Goal: Information Seeking & Learning: Learn about a topic

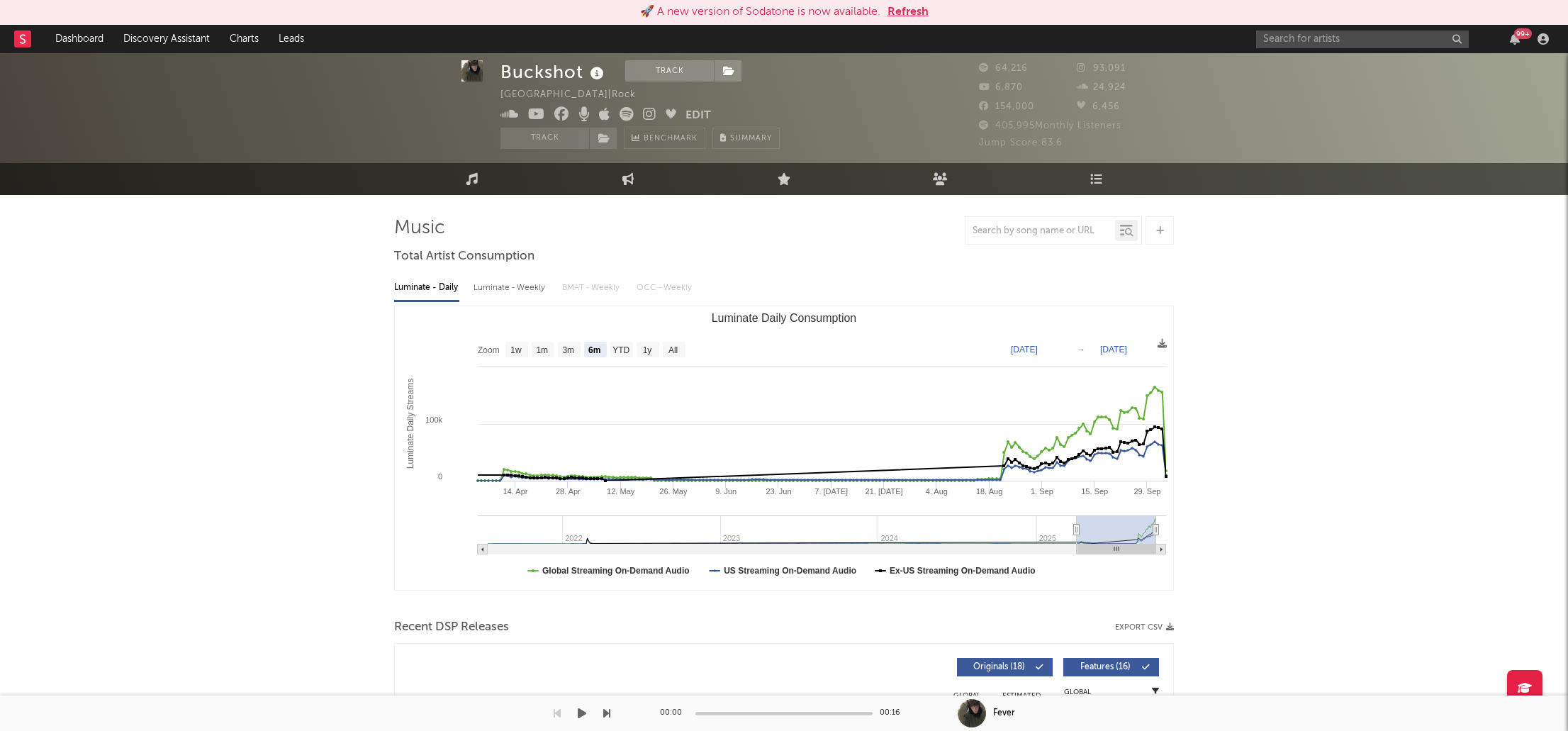
select select "6m"
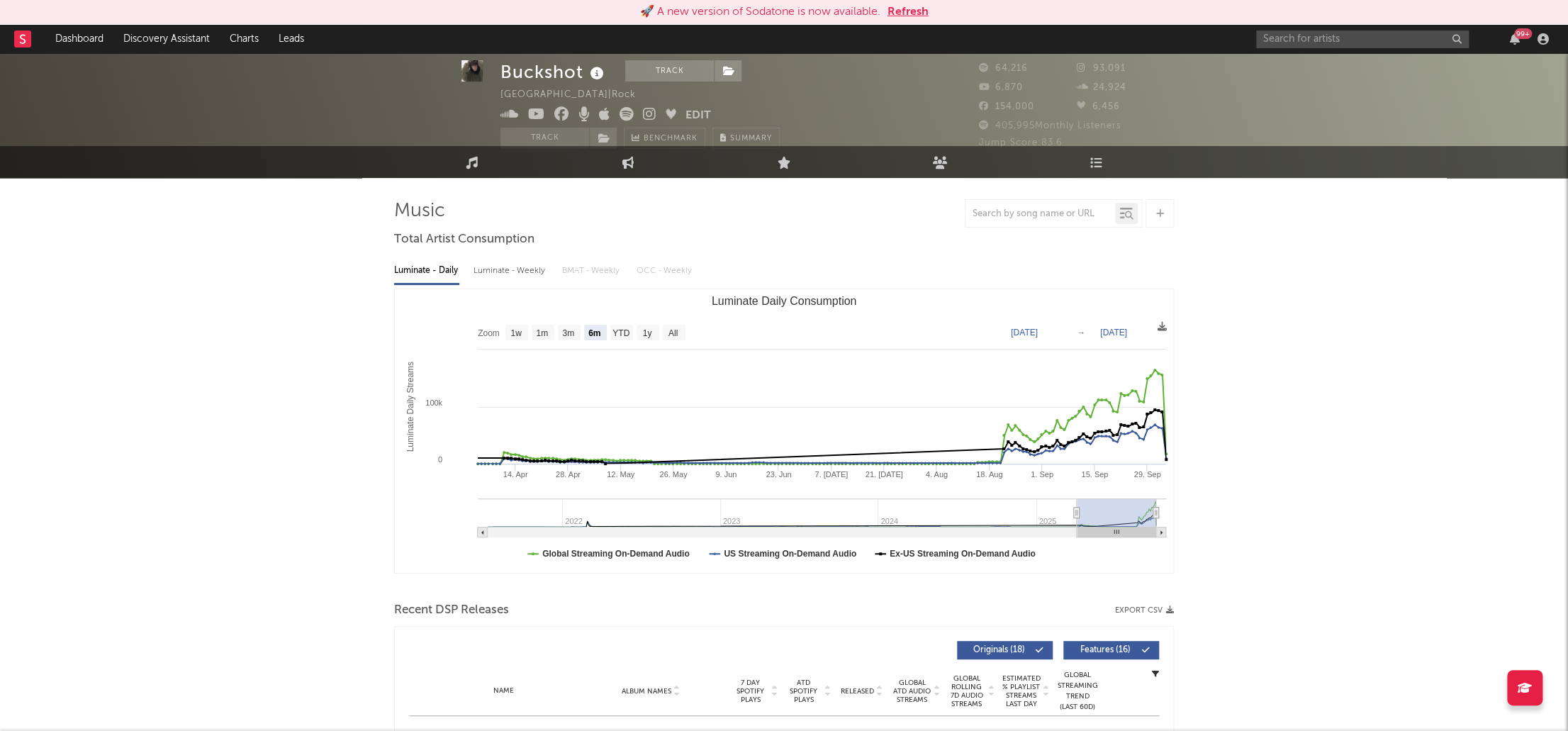
scroll to position [15, 0]
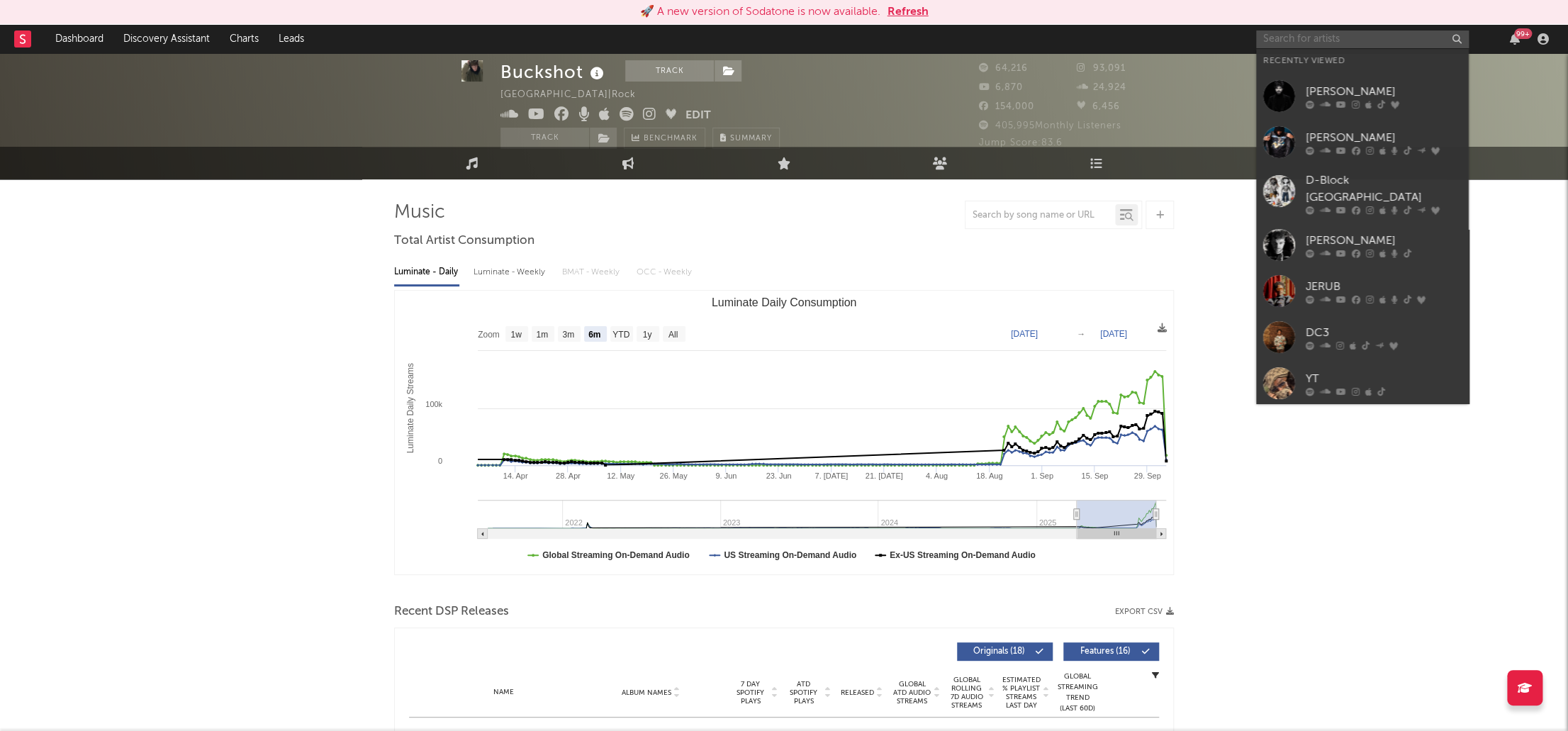
click at [1337, 39] on input "text" at bounding box center [1362, 39] width 213 height 17
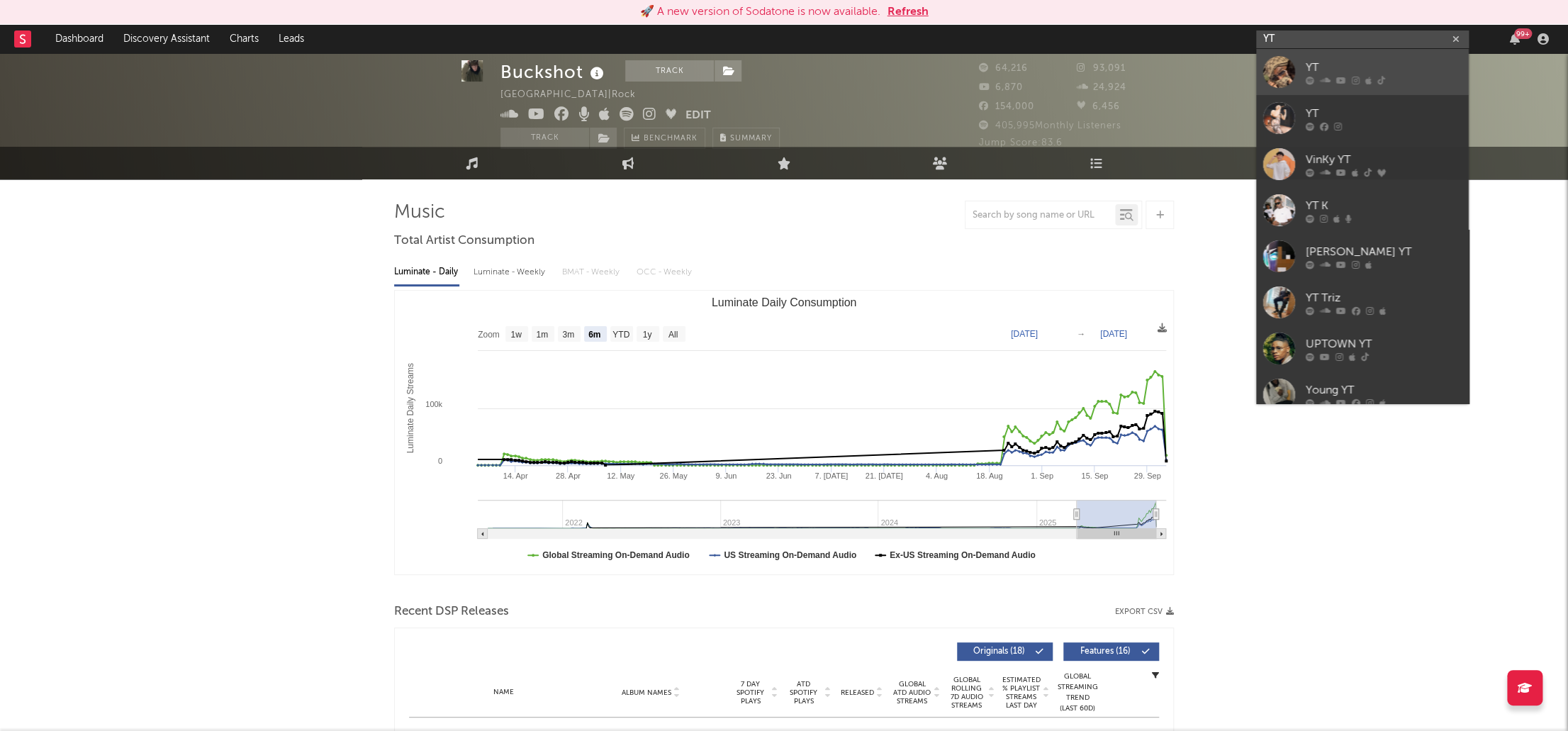
type input "YT"
click at [1335, 63] on div "YT" at bounding box center [1383, 67] width 156 height 17
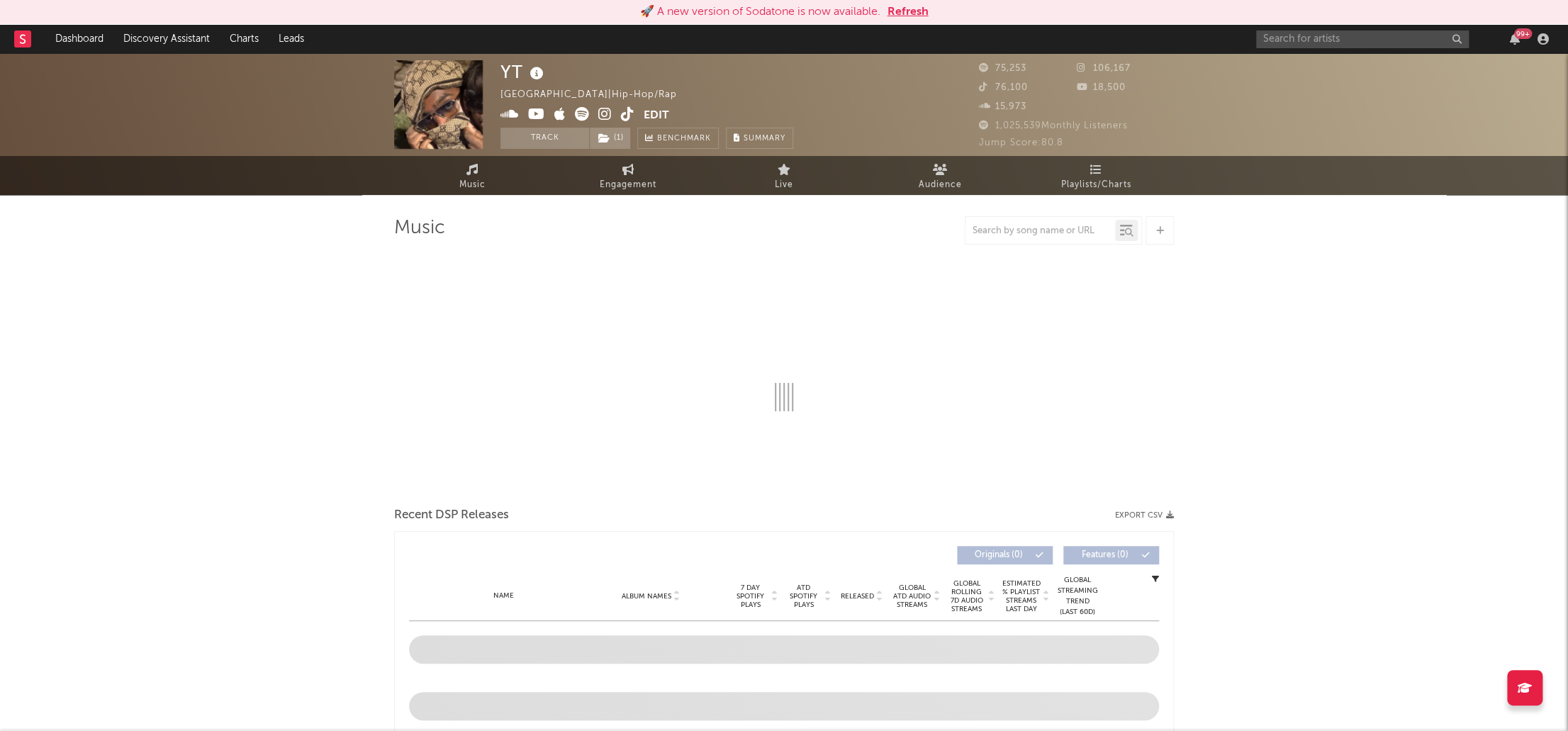
select select "6m"
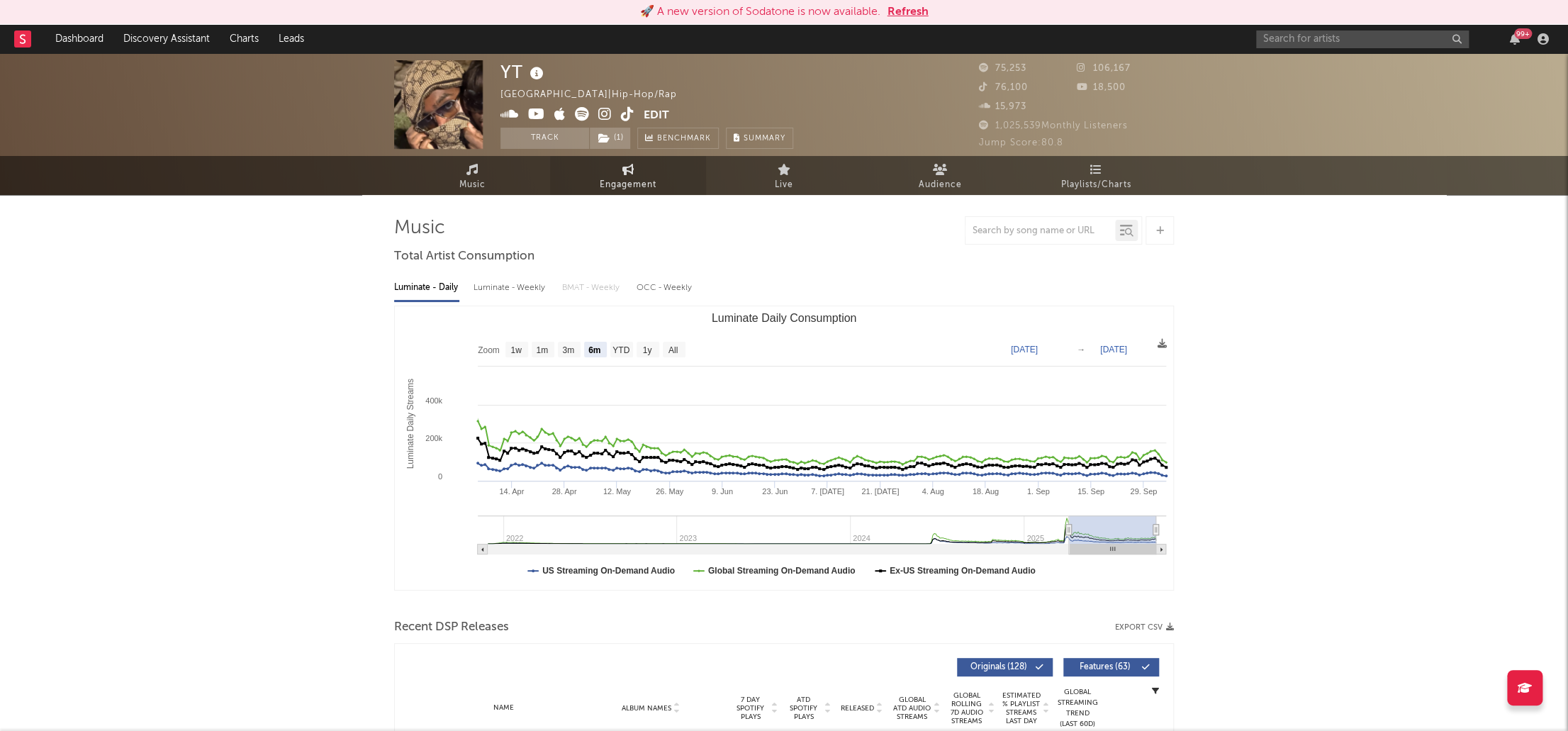
click at [620, 174] on link "Engagement" at bounding box center [628, 175] width 156 height 39
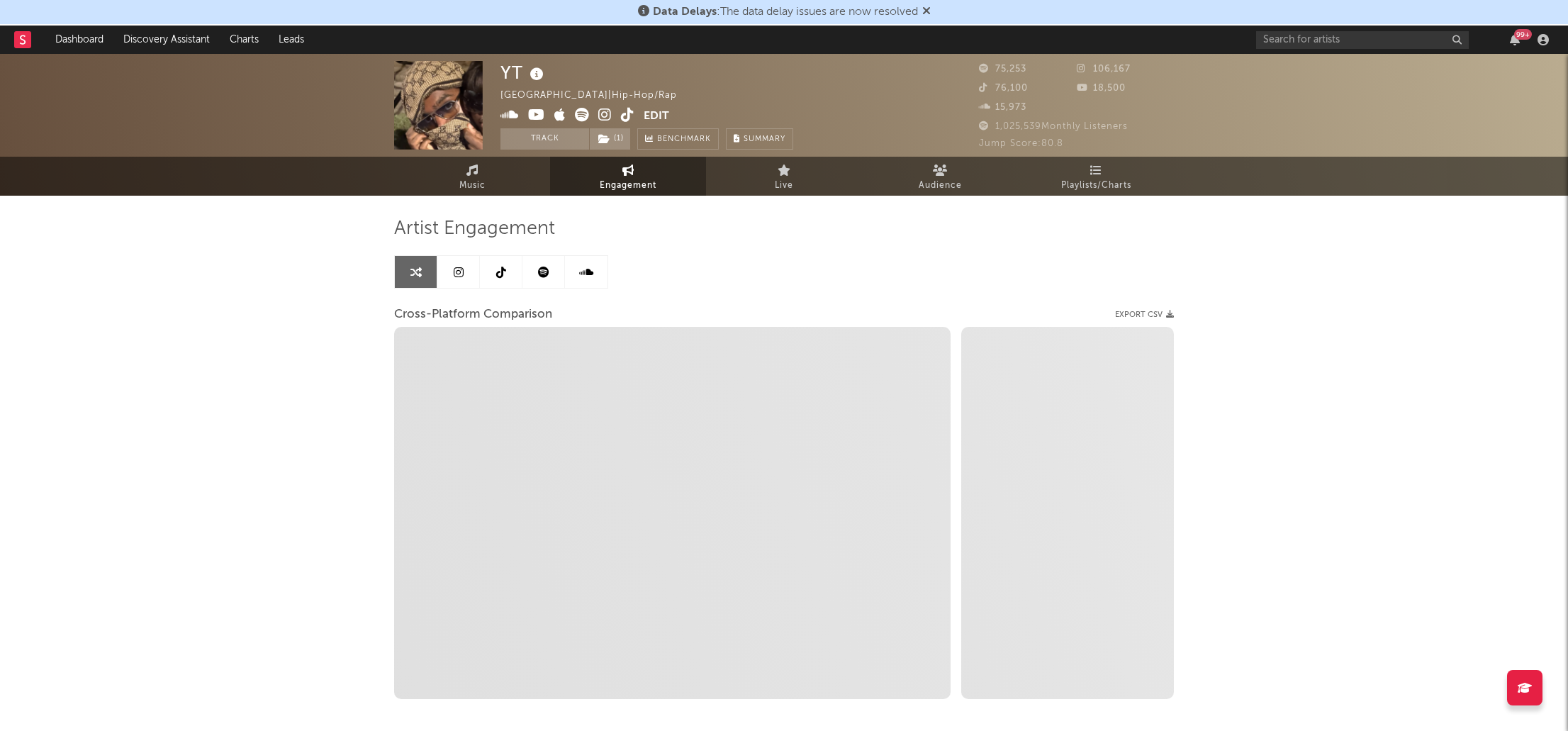
select select "1w"
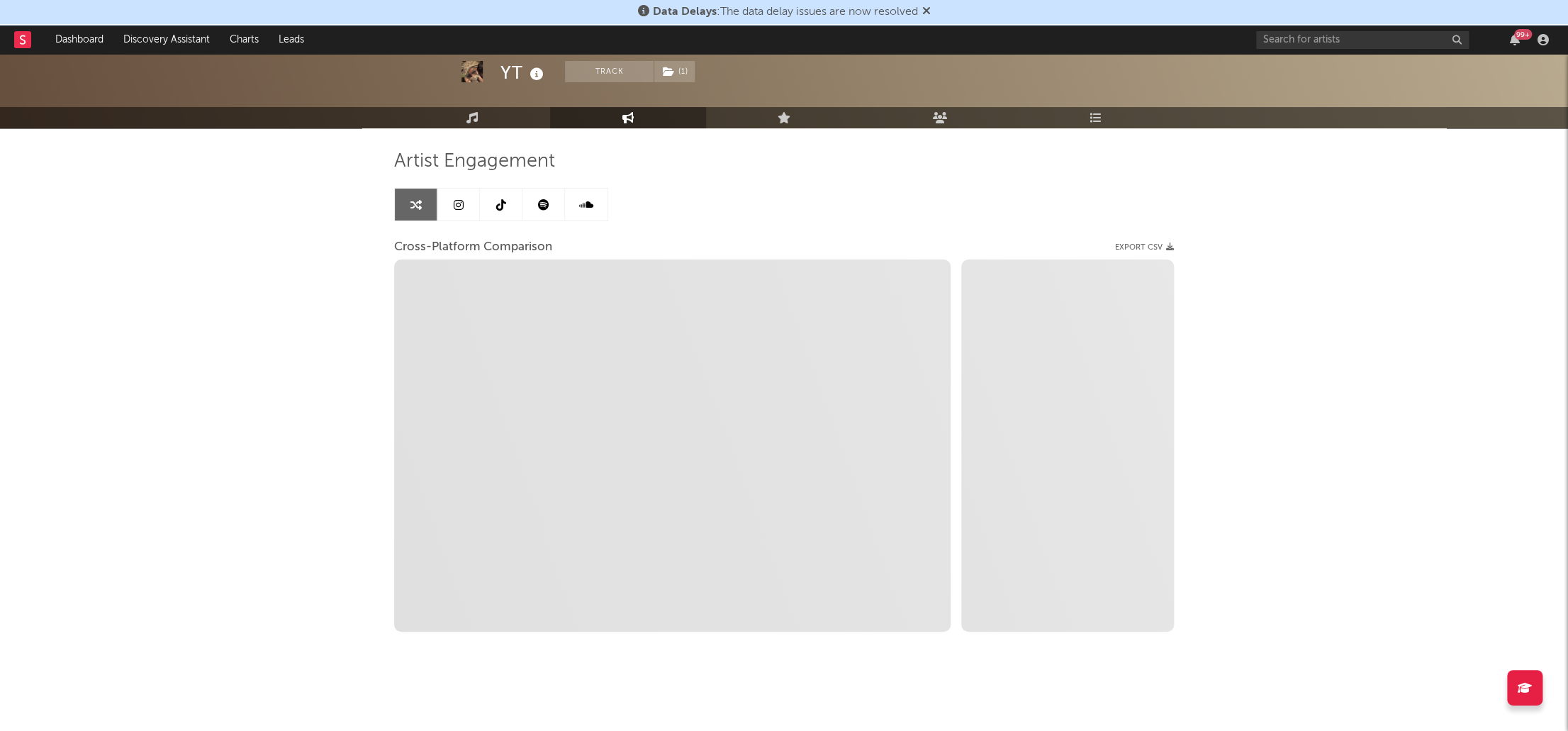
click at [498, 203] on icon at bounding box center [502, 205] width 10 height 12
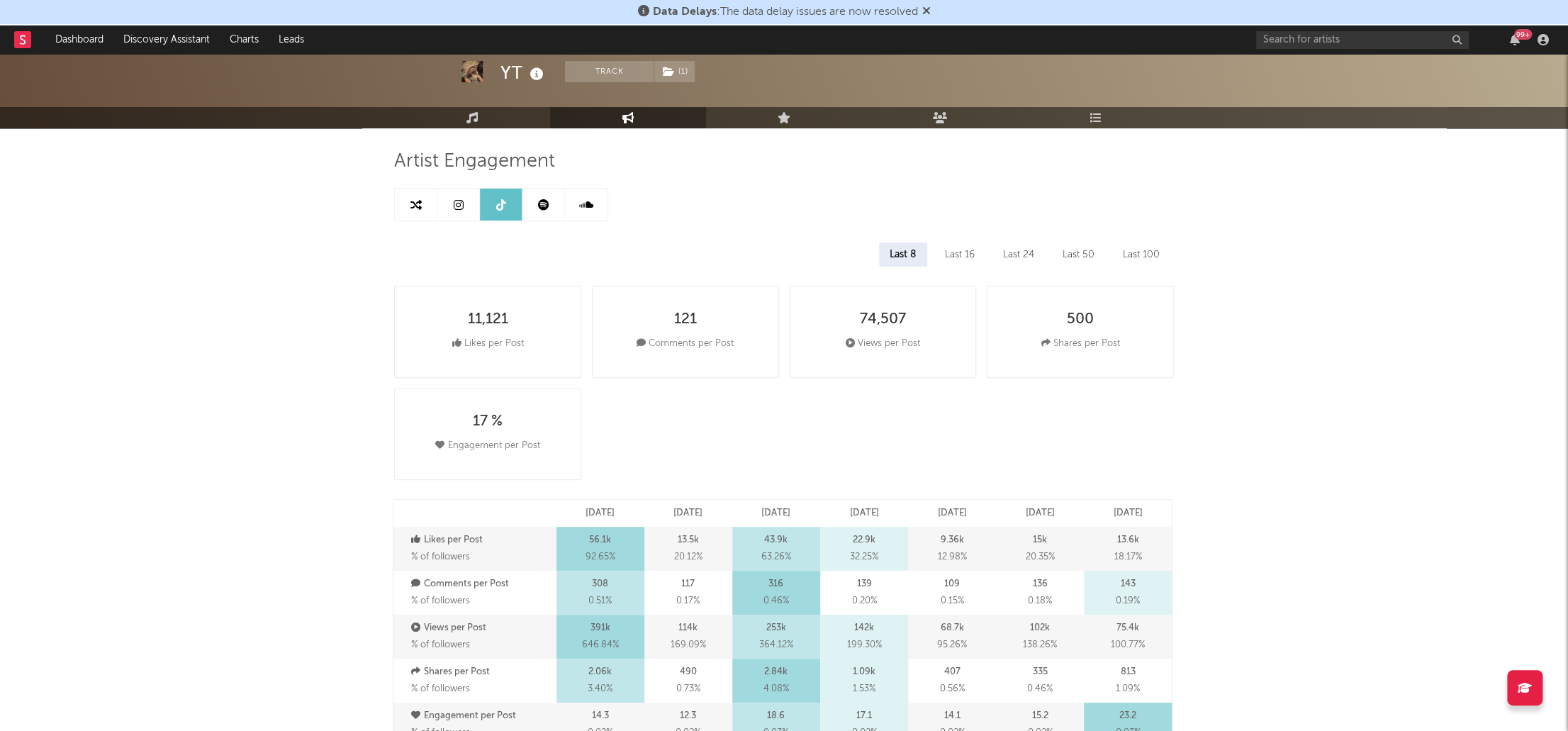
select select "6m"
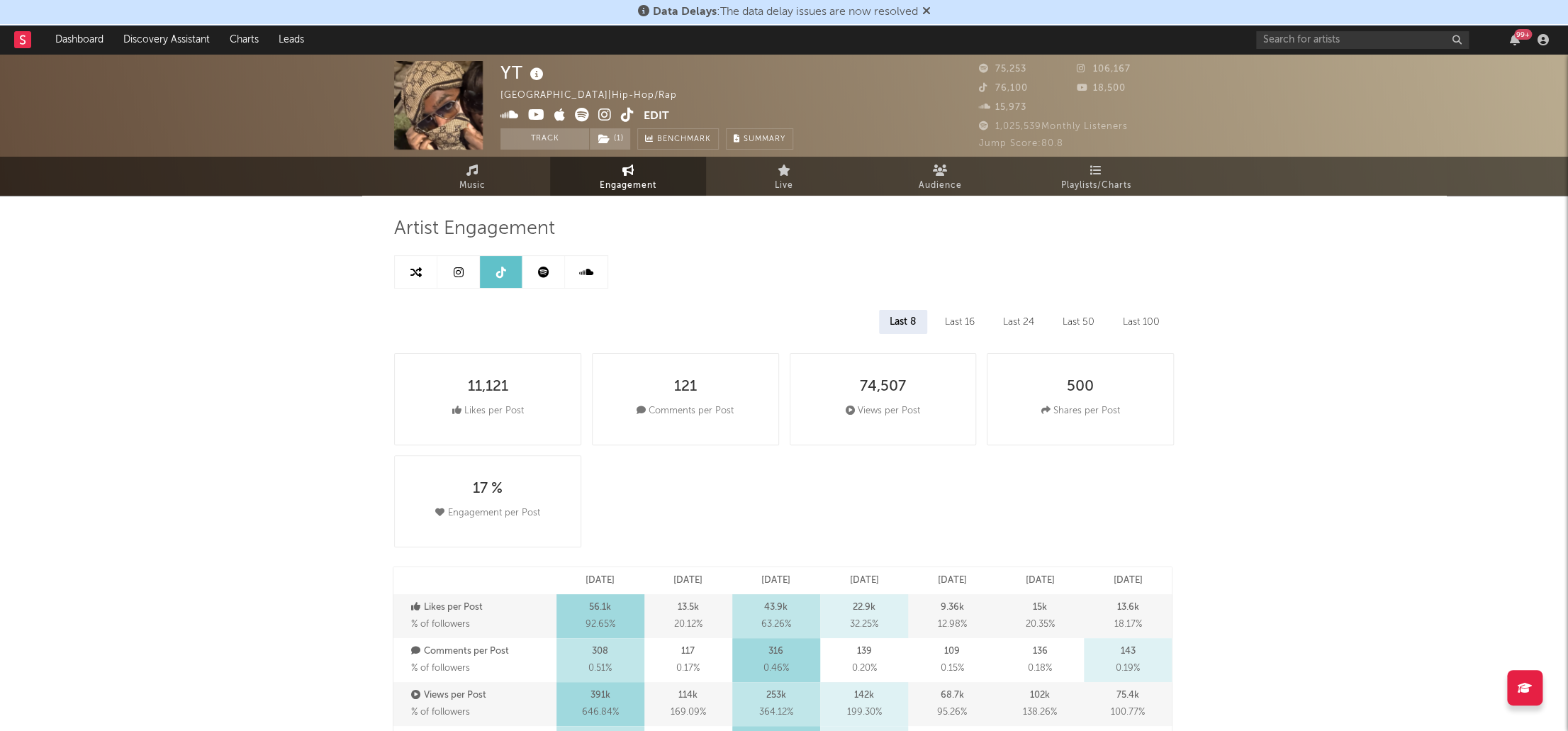
click at [416, 272] on icon at bounding box center [416, 272] width 12 height 12
select select "1m"
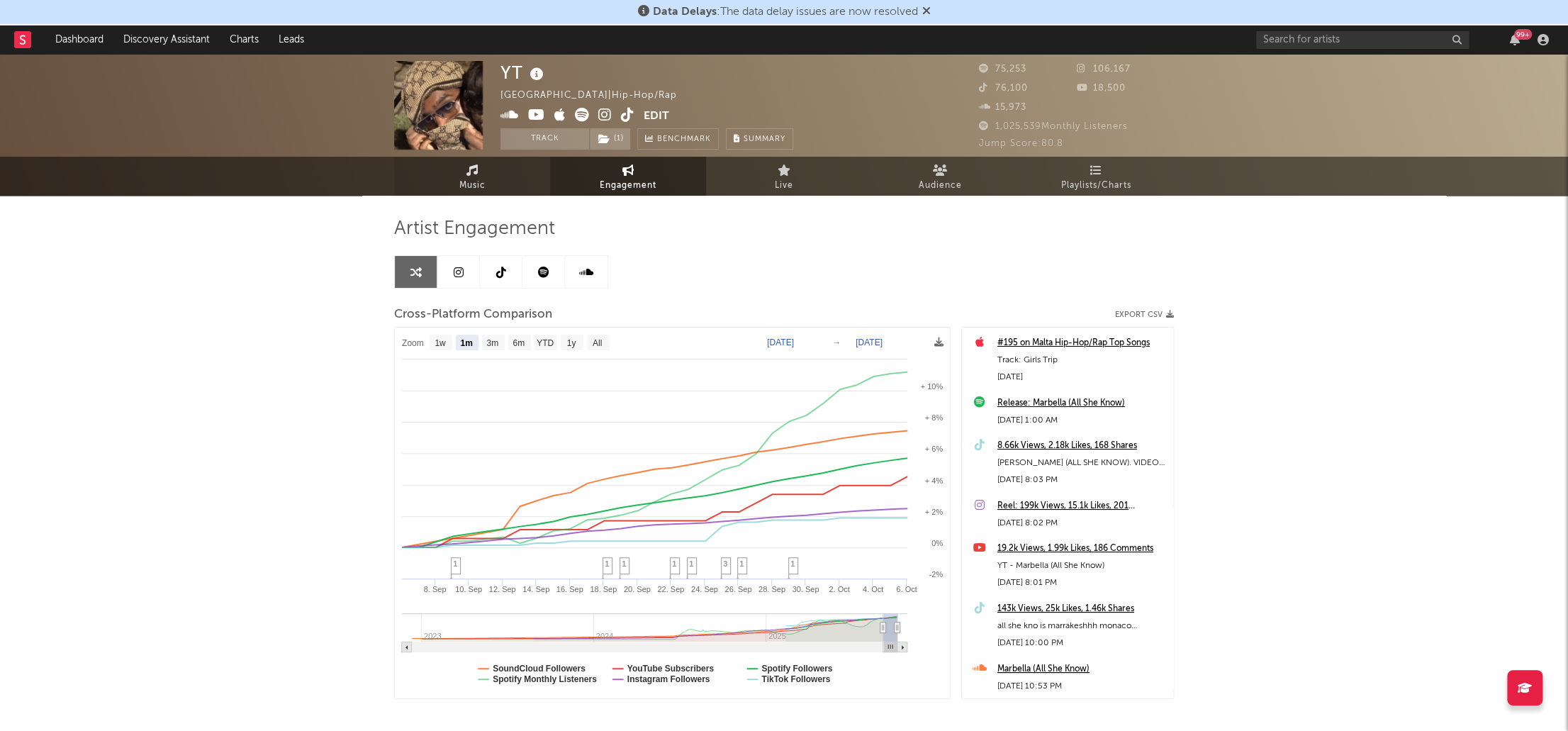
click at [467, 174] on icon at bounding box center [472, 170] width 12 height 12
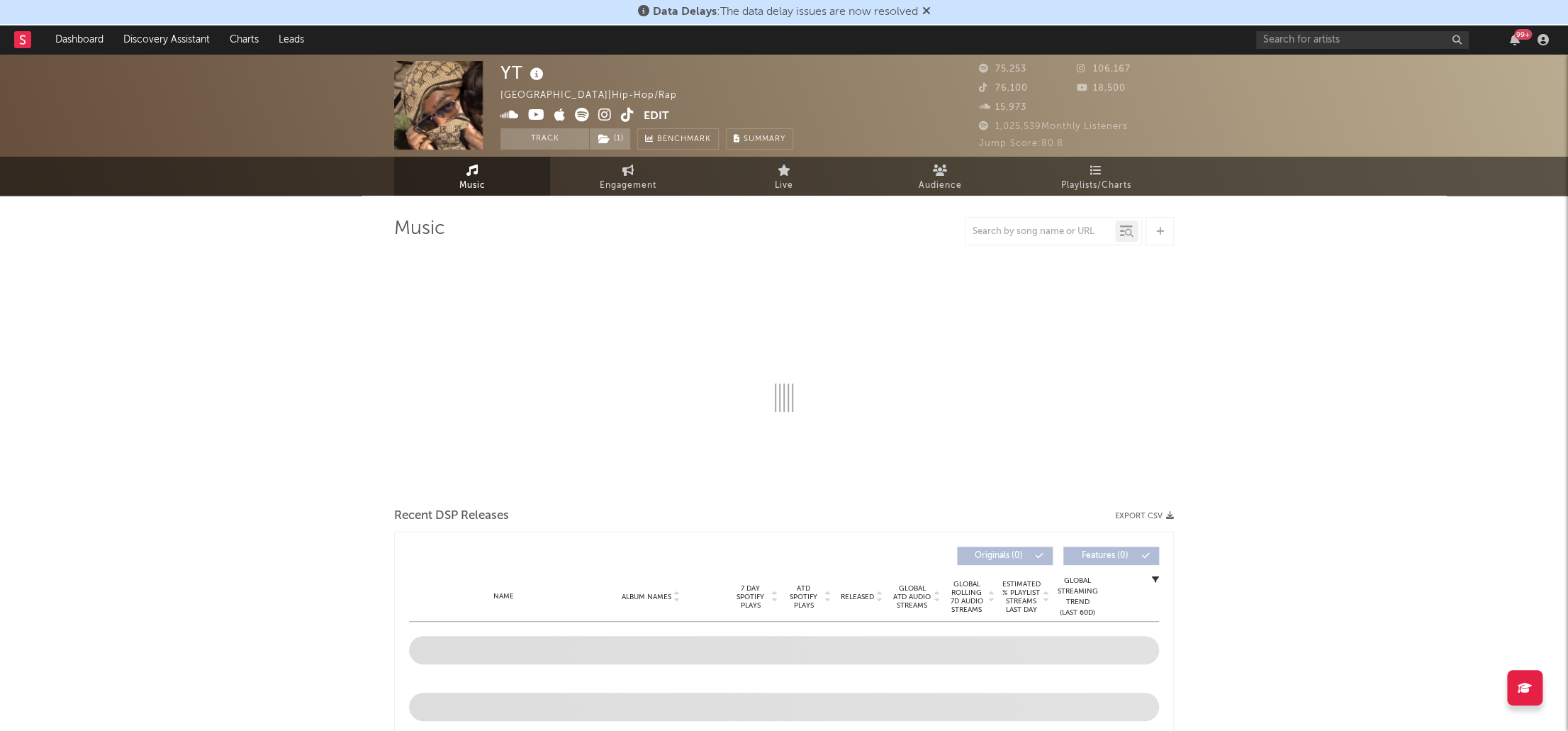
scroll to position [289, 0]
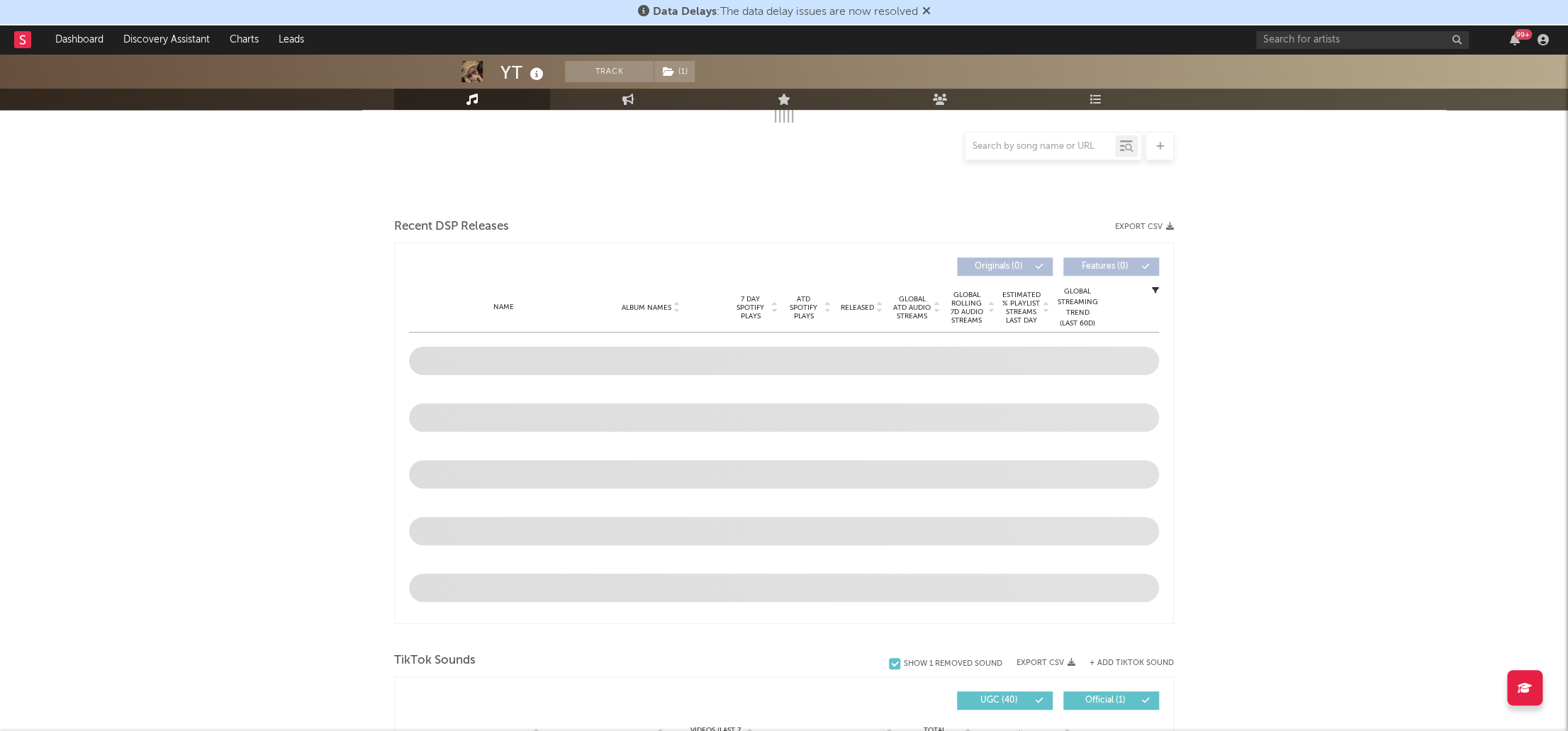
select select "6m"
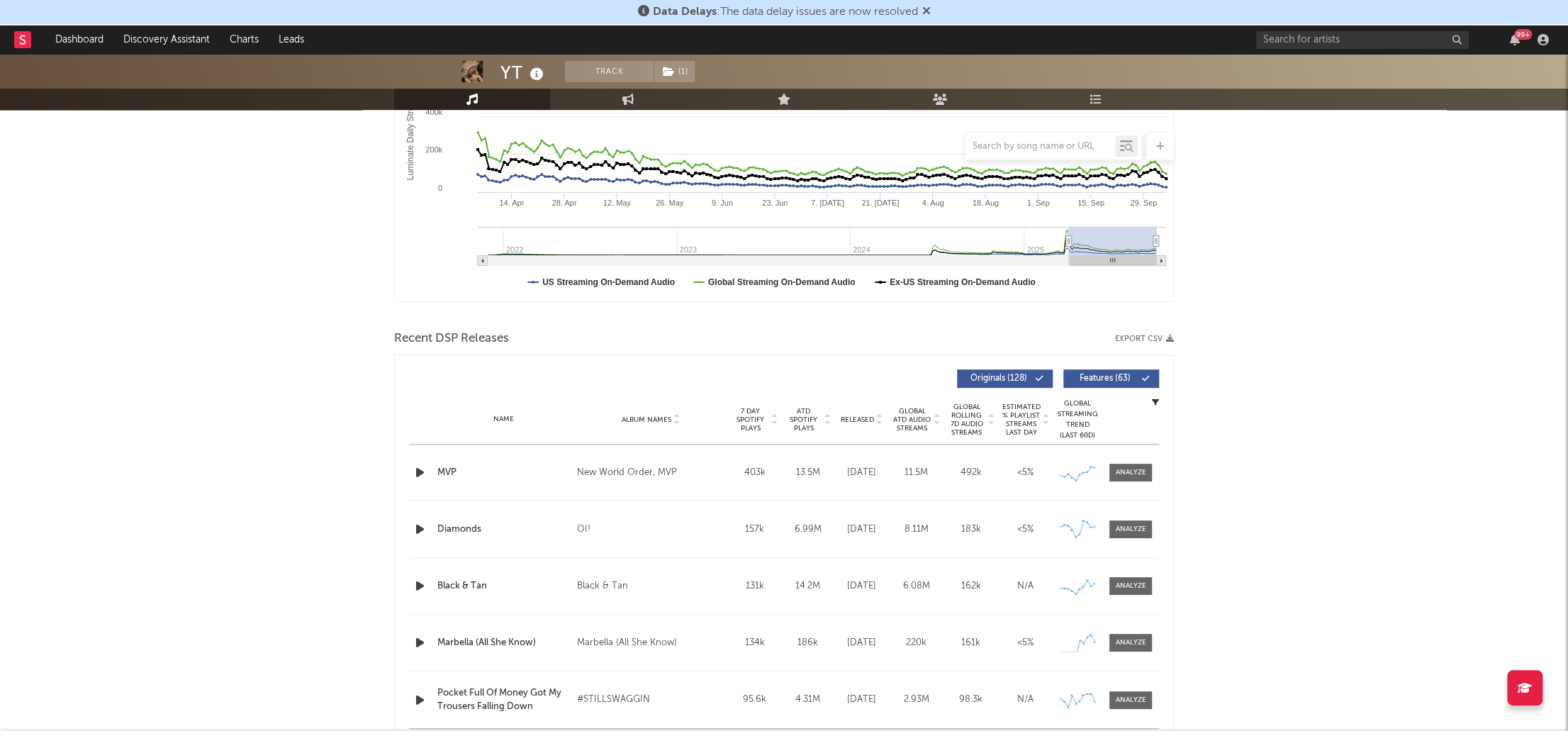
scroll to position [899, 0]
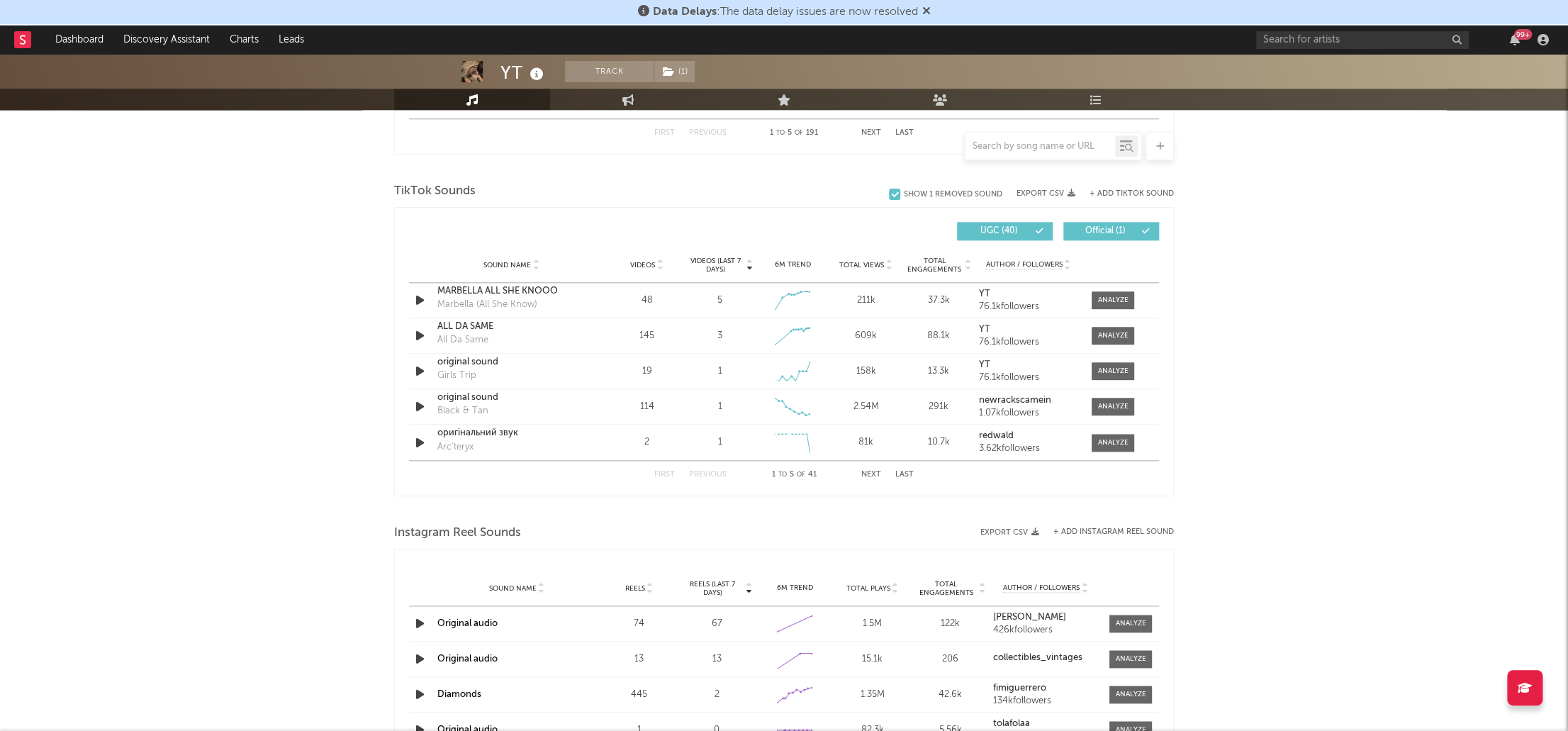
click at [856, 263] on span "Total Views" at bounding box center [861, 265] width 44 height 9
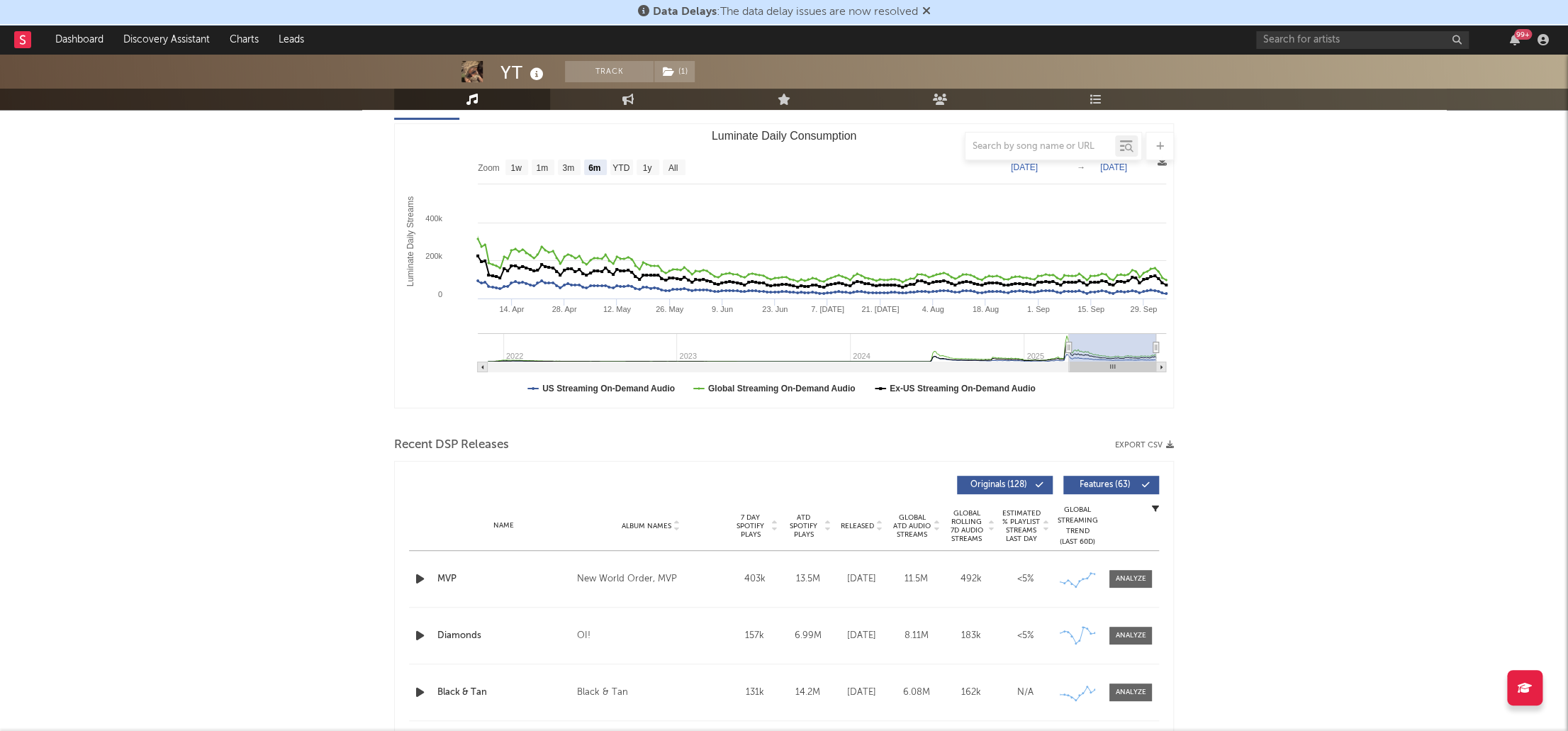
scroll to position [124, 0]
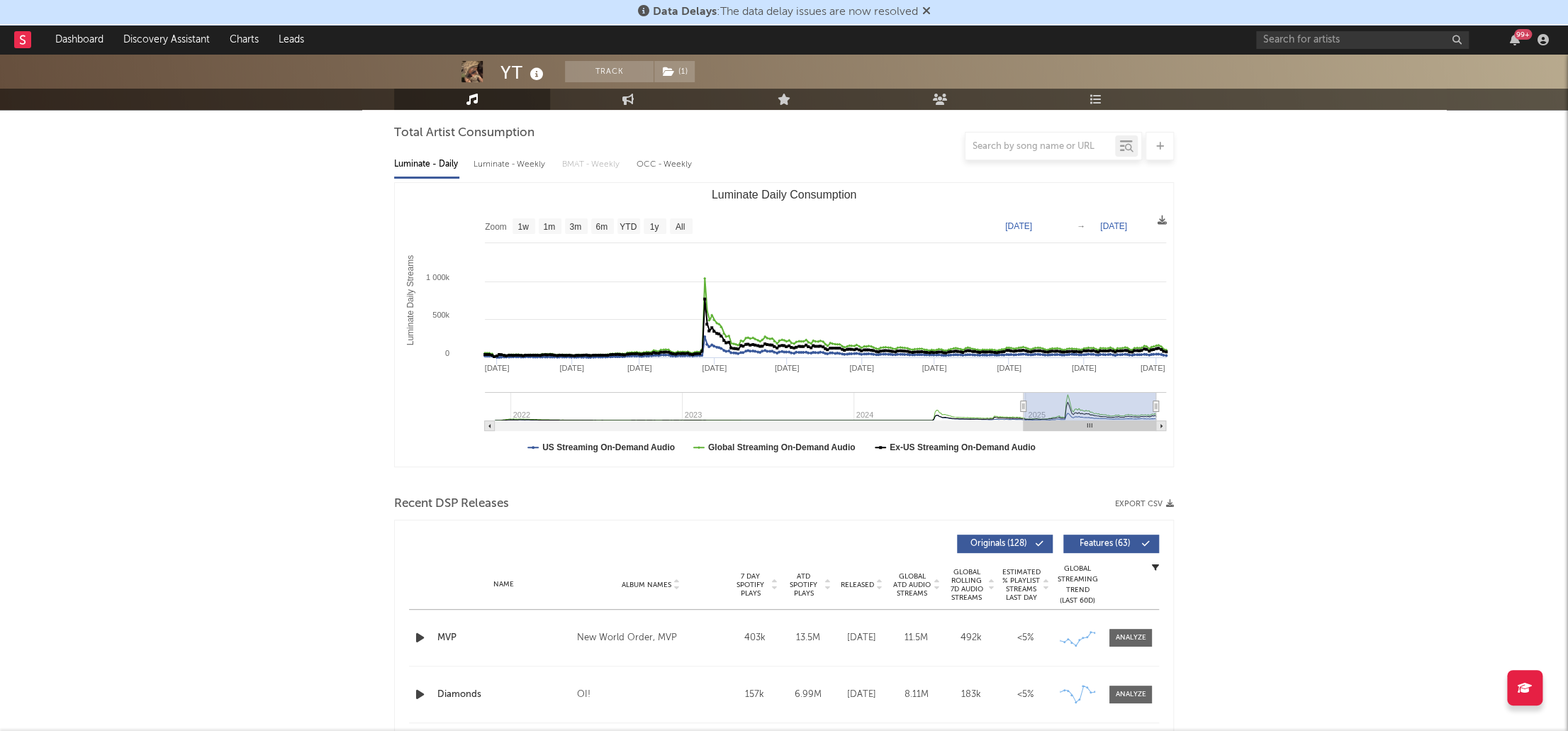
type input "[DATE]"
drag, startPoint x: 1069, startPoint y: 406, endPoint x: 1023, endPoint y: 406, distance: 46.0
click at [1023, 406] on icon "Luminate Daily Consumption" at bounding box center [1023, 406] width 6 height 11
